Goal: Task Accomplishment & Management: Use online tool/utility

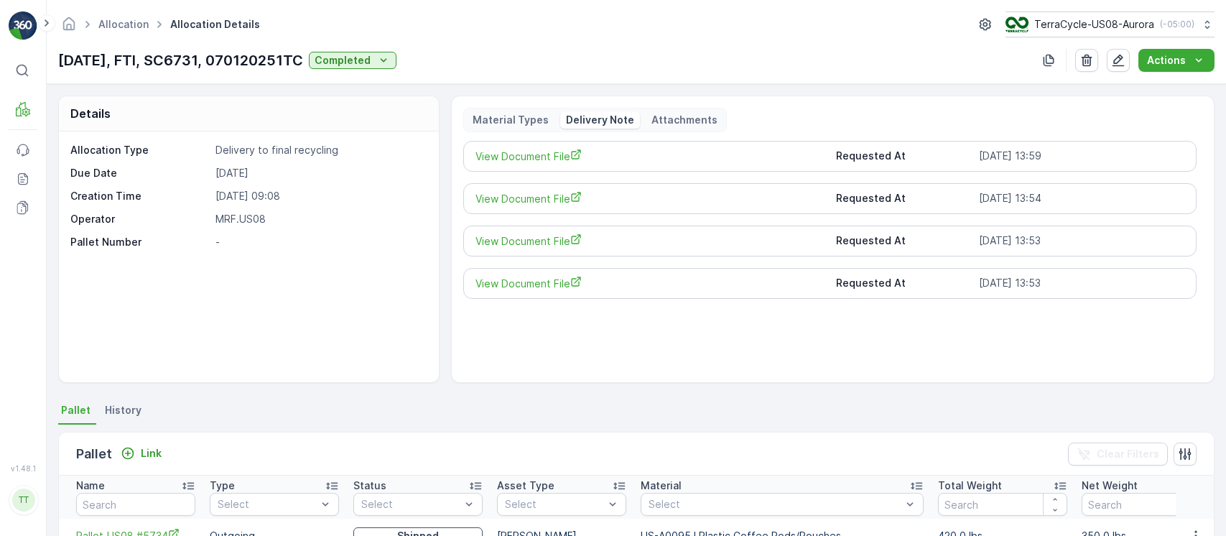
click at [122, 20] on link "Allocation" at bounding box center [123, 24] width 50 height 12
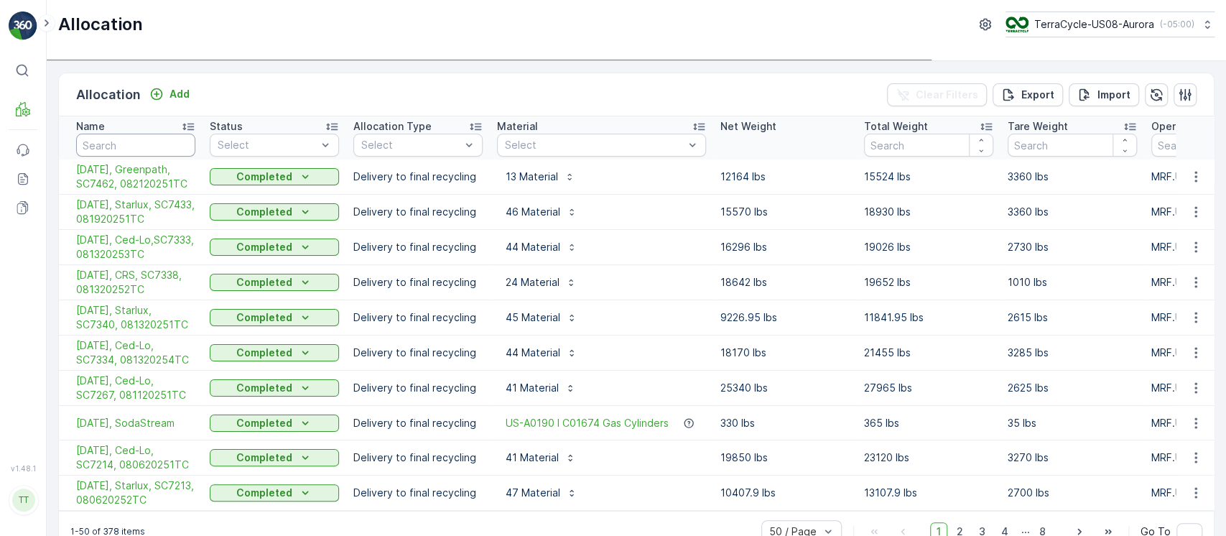
click at [171, 141] on input "text" at bounding box center [135, 145] width 119 height 23
paste input "04/02/25, Greenpath, SC5448, 033120253TC"
type input "04/02/25, Greenpath, SC5448, 033120253TC"
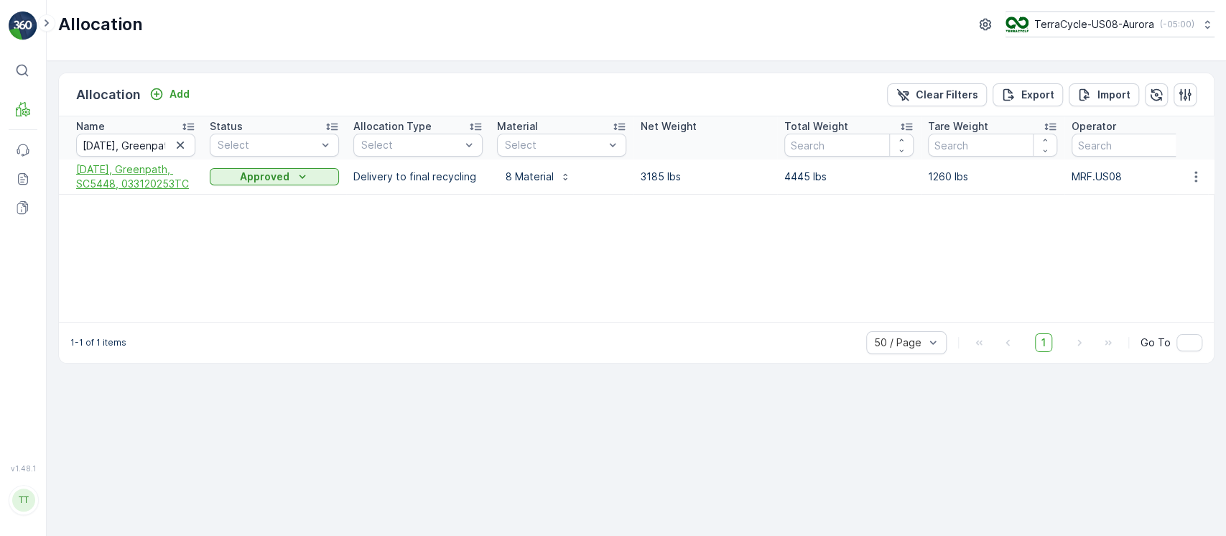
click at [177, 187] on span "04/02/25, Greenpath, SC5448, 033120253TC" at bounding box center [135, 176] width 119 height 29
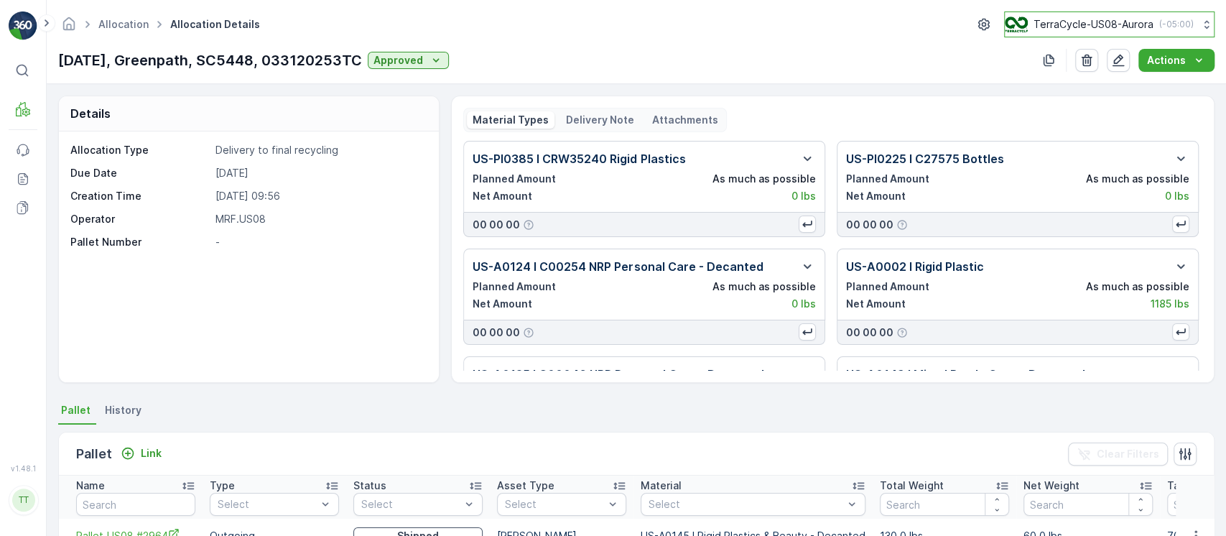
click at [1057, 27] on p "TerraCycle-US08-Aurora" at bounding box center [1094, 24] width 120 height 14
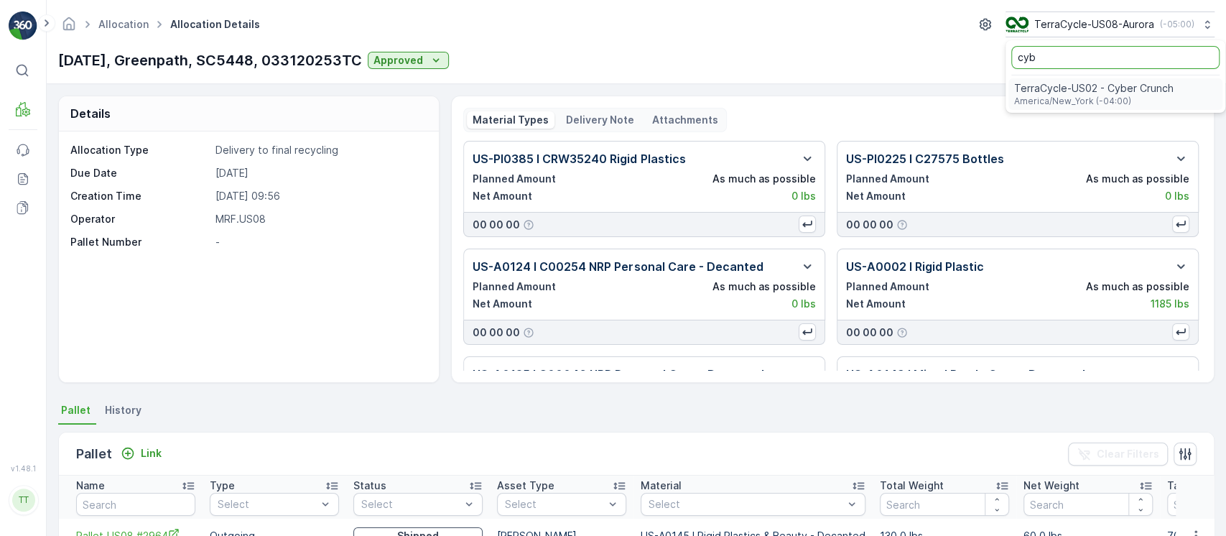
type input "cyb"
click at [1067, 83] on span "TerraCycle-US02 - Cyber Crunch" at bounding box center [1093, 88] width 159 height 14
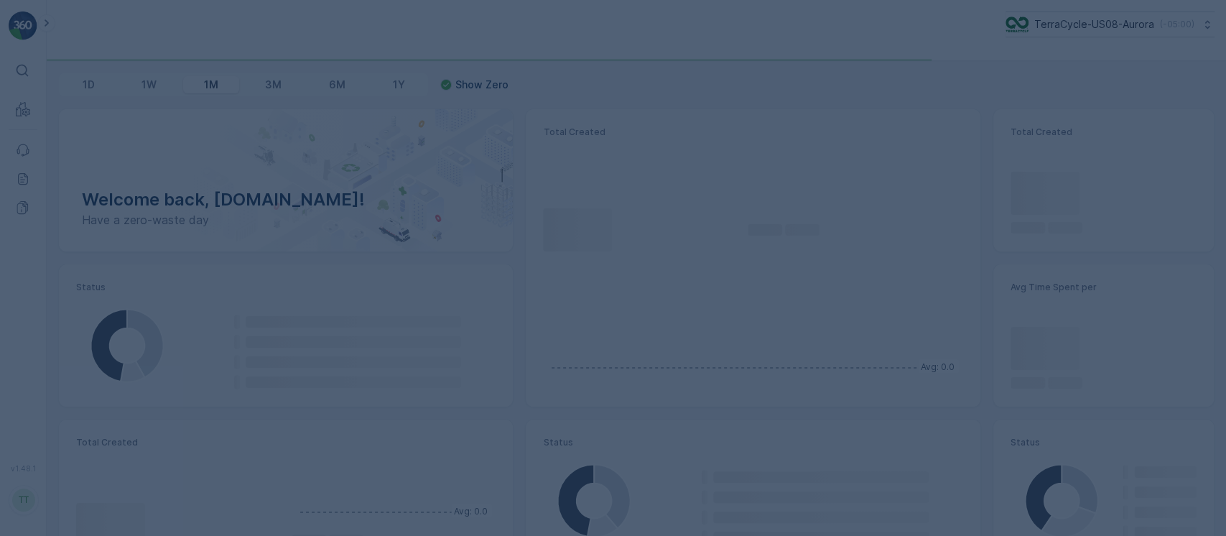
click at [23, 103] on div at bounding box center [613, 268] width 1226 height 536
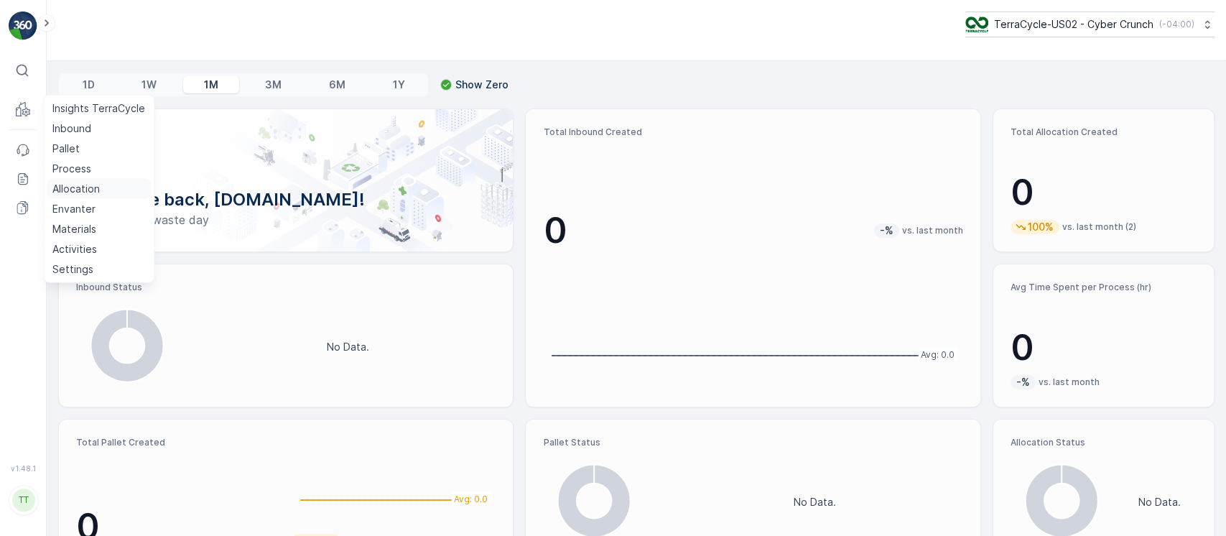
click at [85, 185] on p "Allocation" at bounding box center [75, 189] width 47 height 14
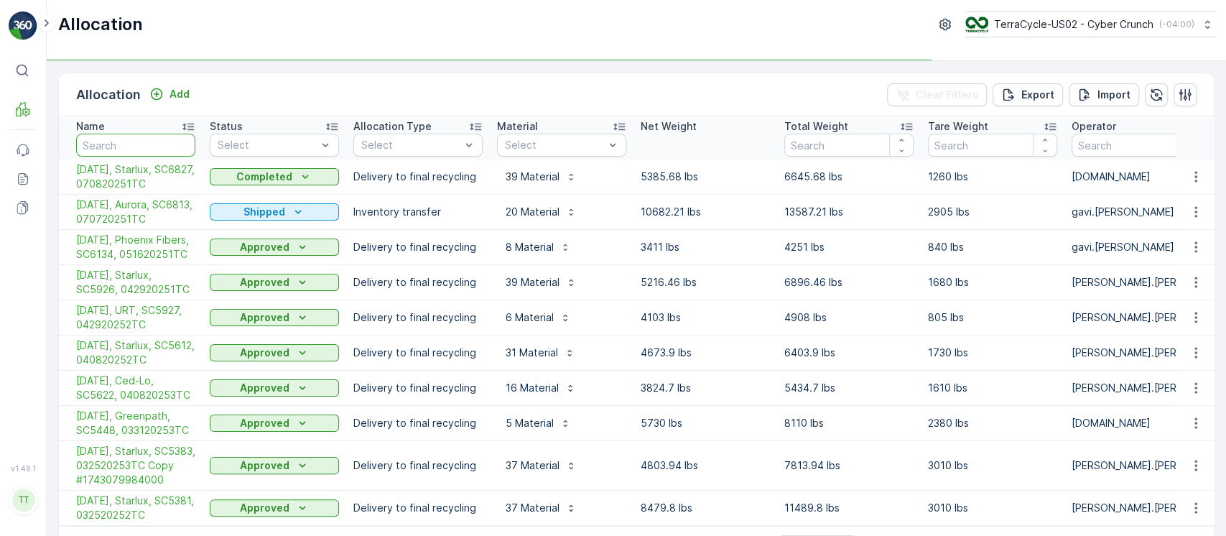
click at [144, 147] on input "text" at bounding box center [135, 145] width 119 height 23
paste input "SC4391"
type input "SC4391"
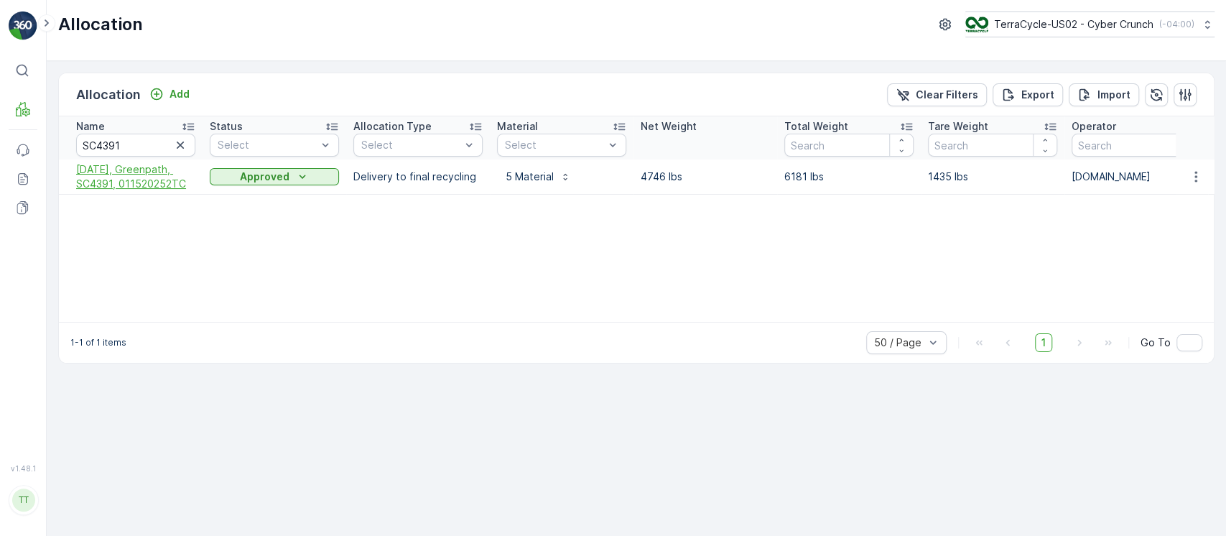
click at [137, 175] on span "[DATE], Greenpath, SC4391, 011520252TC" at bounding box center [135, 176] width 119 height 29
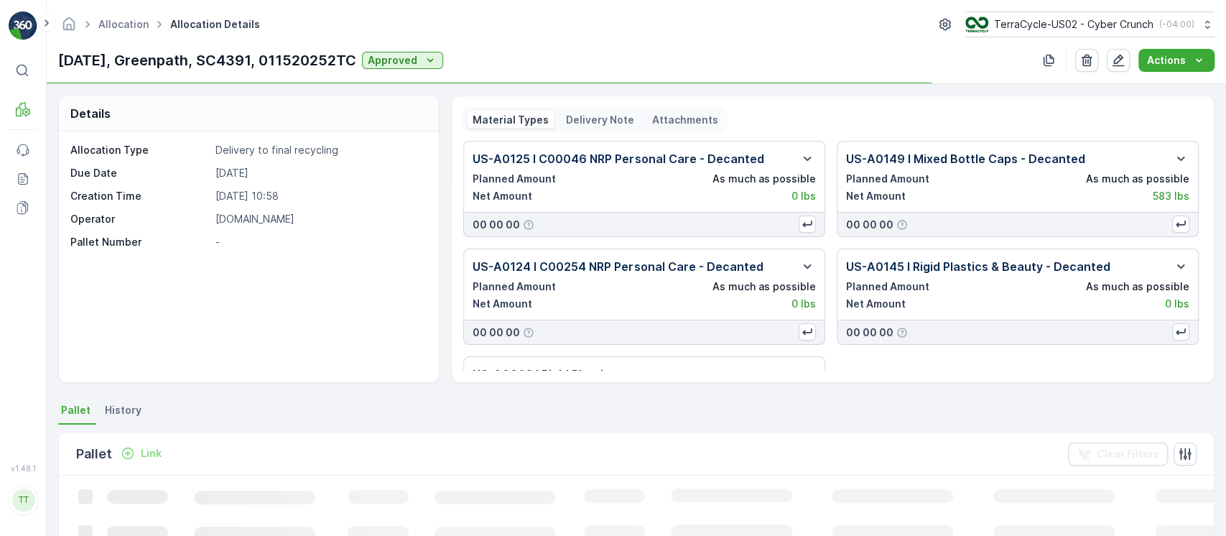
click at [594, 121] on p "Delivery Note" at bounding box center [600, 120] width 68 height 14
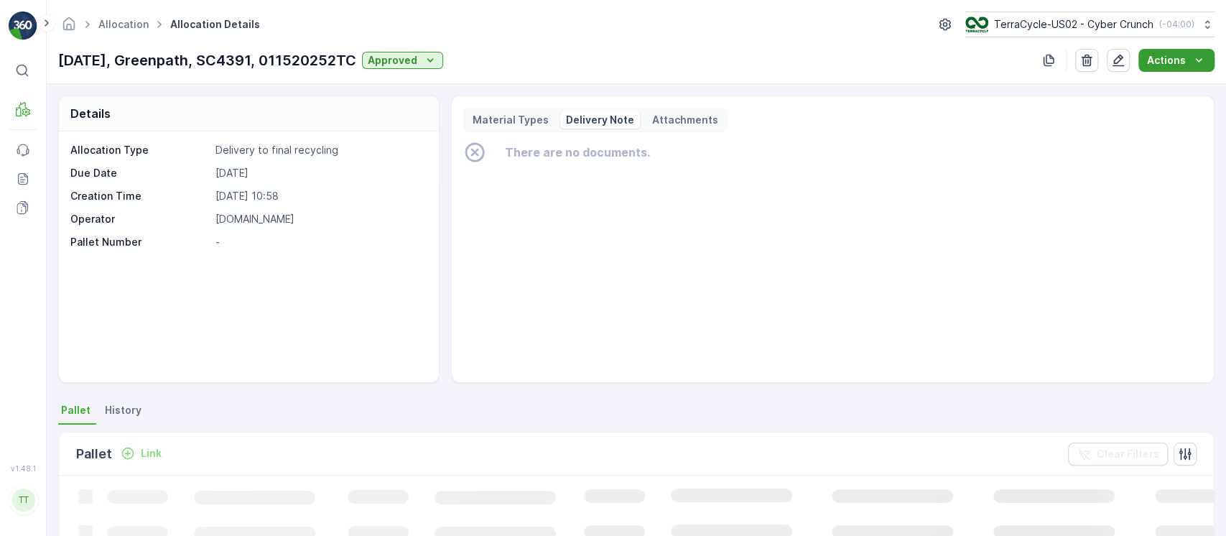
click at [1162, 57] on p "Actions" at bounding box center [1166, 60] width 39 height 14
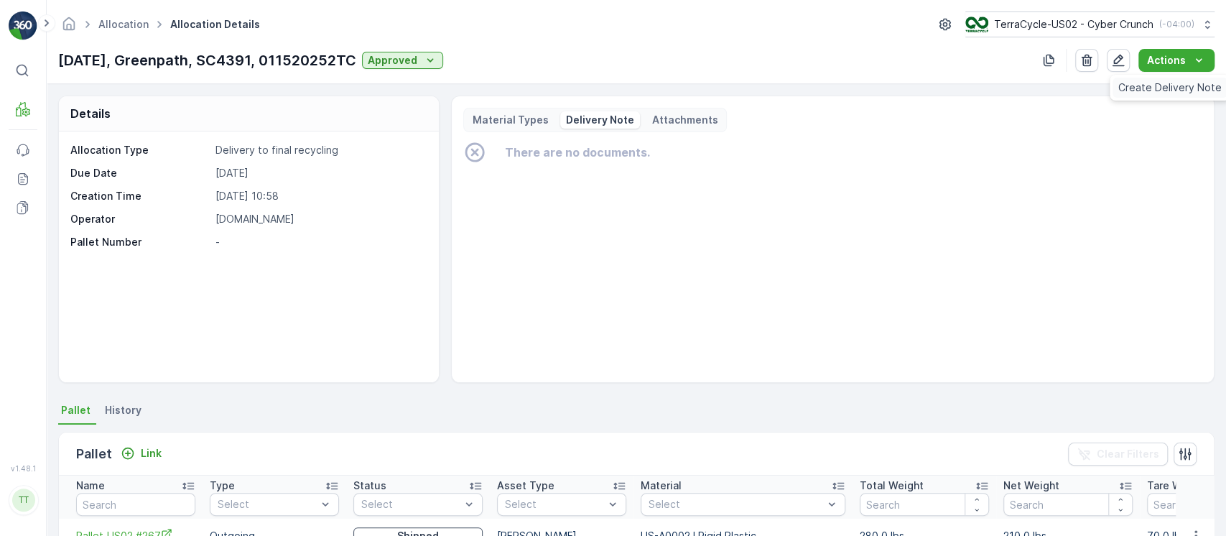
click at [1177, 83] on span "Create Delivery Note" at bounding box center [1169, 87] width 103 height 14
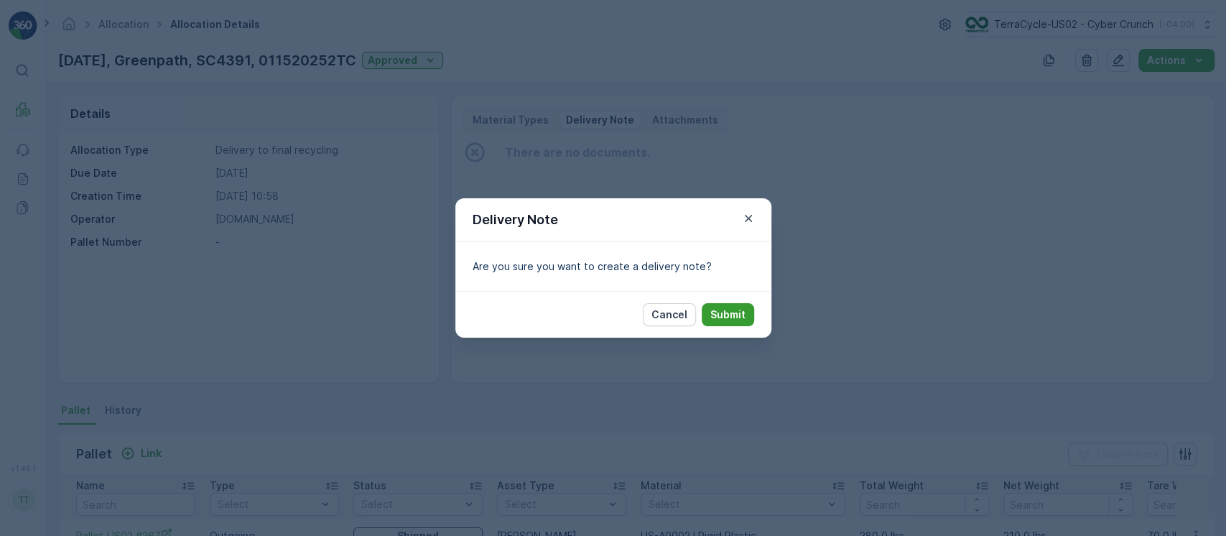
click at [724, 313] on p "Submit" at bounding box center [727, 314] width 35 height 14
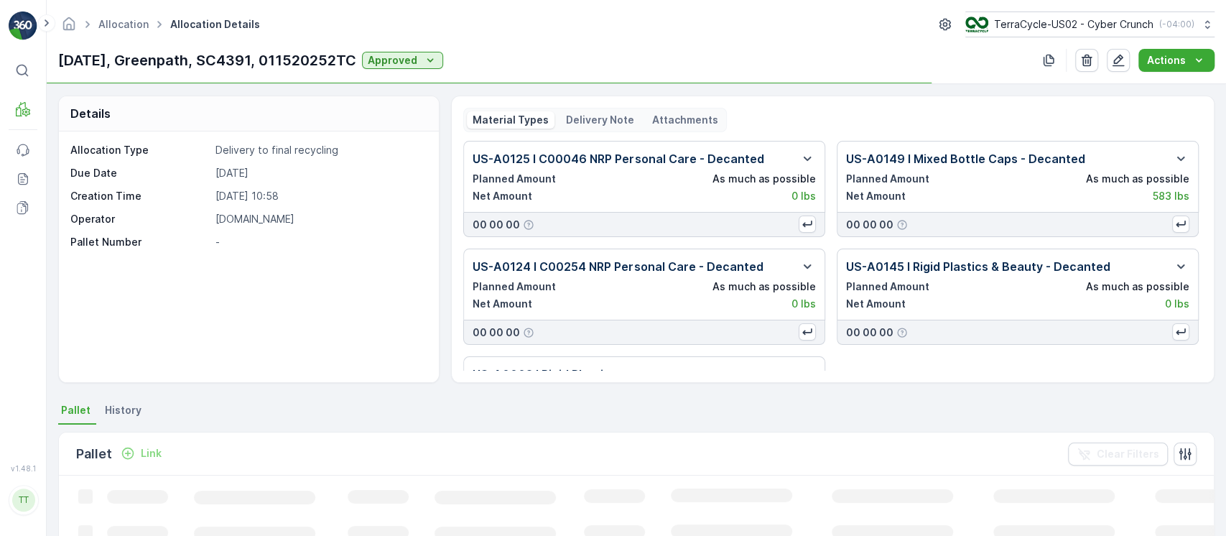
click at [572, 118] on p "Delivery Note" at bounding box center [600, 120] width 68 height 14
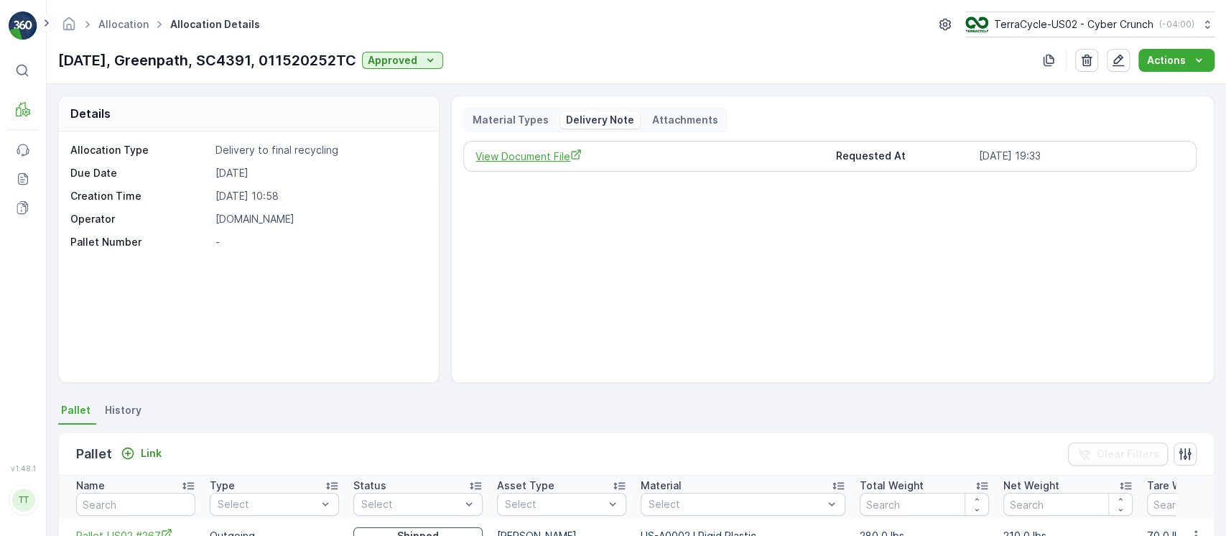
click at [531, 159] on span "View Document File" at bounding box center [649, 156] width 348 height 15
